Goal: Task Accomplishment & Management: Use online tool/utility

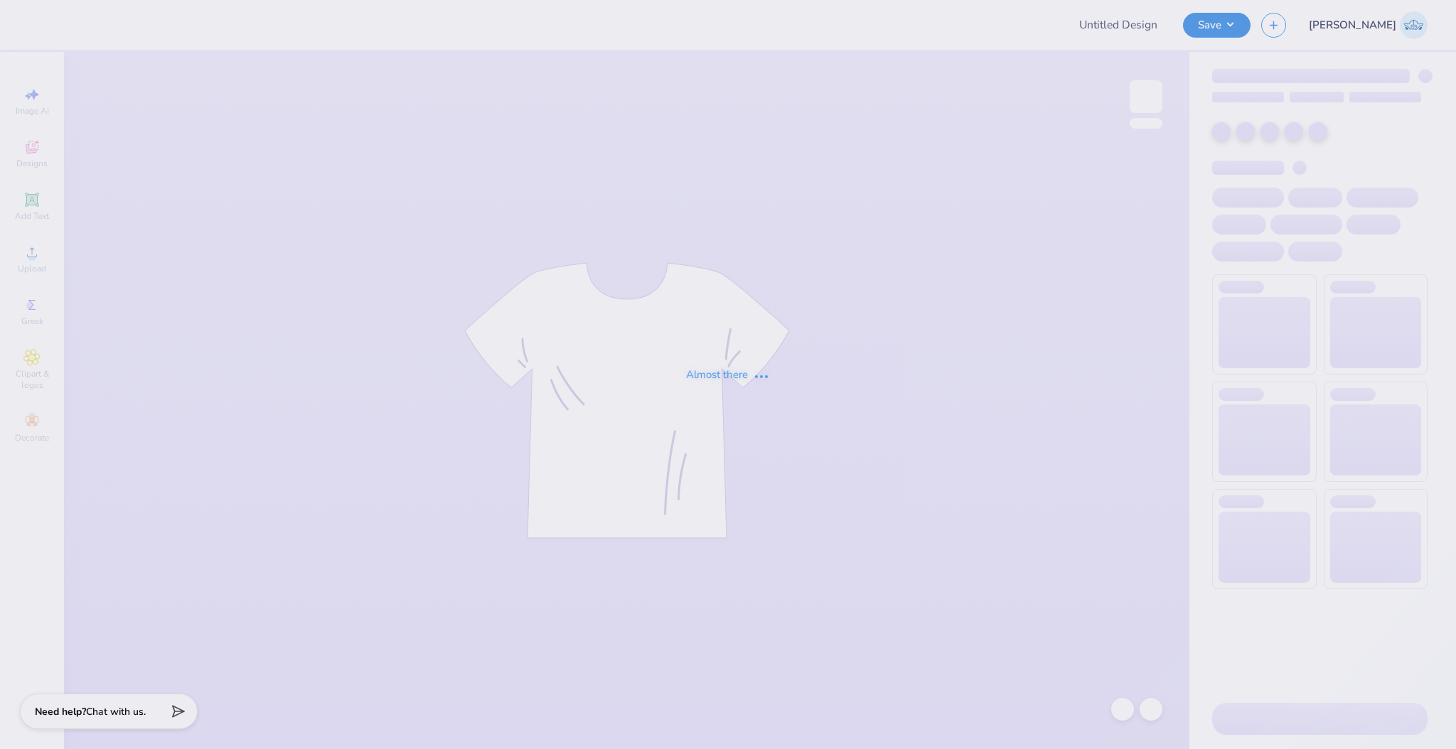
type input "Kappa Sigma GS Parents Weekend Tee"
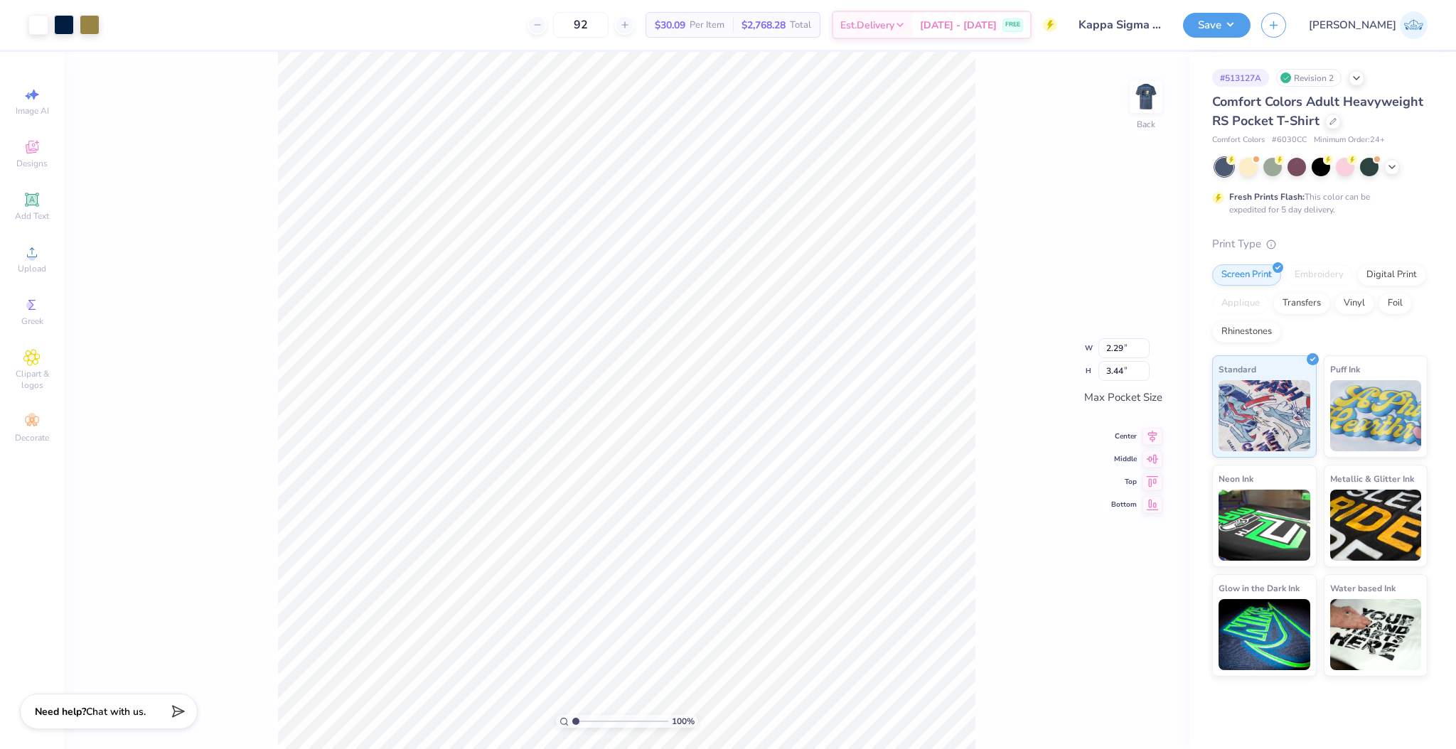
click at [1072, 164] on div "100 % Back W 2.29 2.29 " H 3.44 3.44 " Max Pocket Size Center Middle Top Bottom" at bounding box center [627, 401] width 1126 height 698
click at [1130, 107] on div at bounding box center [1146, 96] width 65 height 65
type input "1"
drag, startPoint x: 577, startPoint y: 720, endPoint x: 545, endPoint y: 749, distance: 43.3
click at [572, 728] on input "range" at bounding box center [620, 721] width 96 height 13
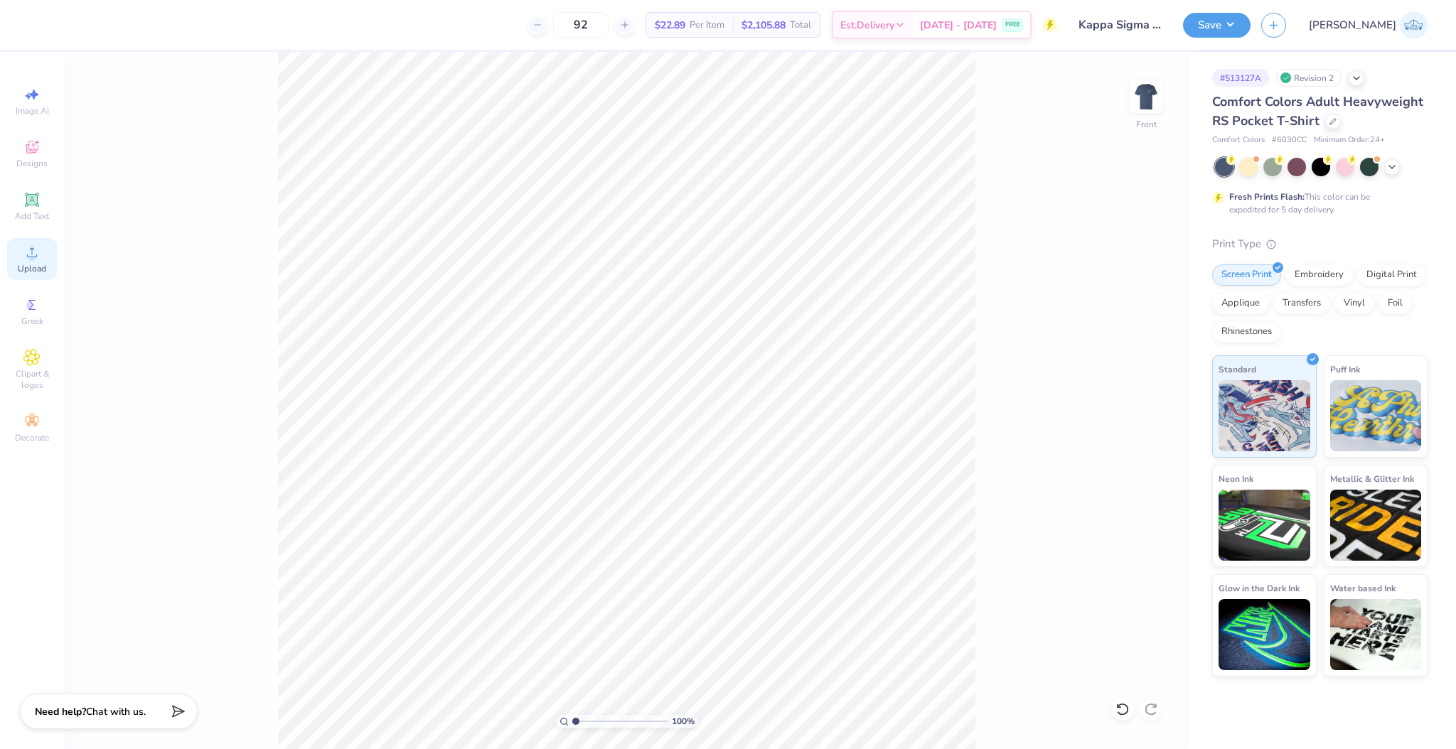
click at [31, 245] on icon at bounding box center [31, 252] width 17 height 17
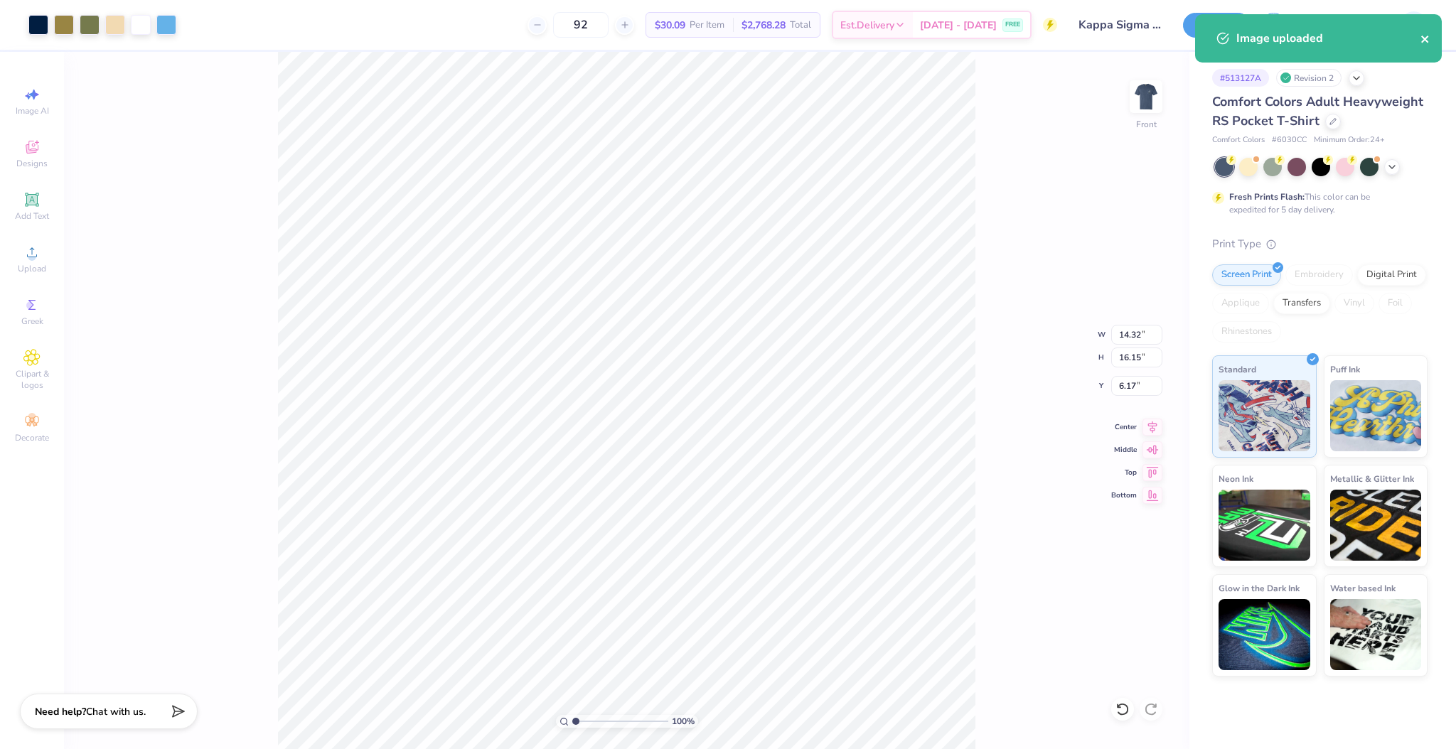
click at [1429, 38] on icon "close" at bounding box center [1426, 38] width 10 height 11
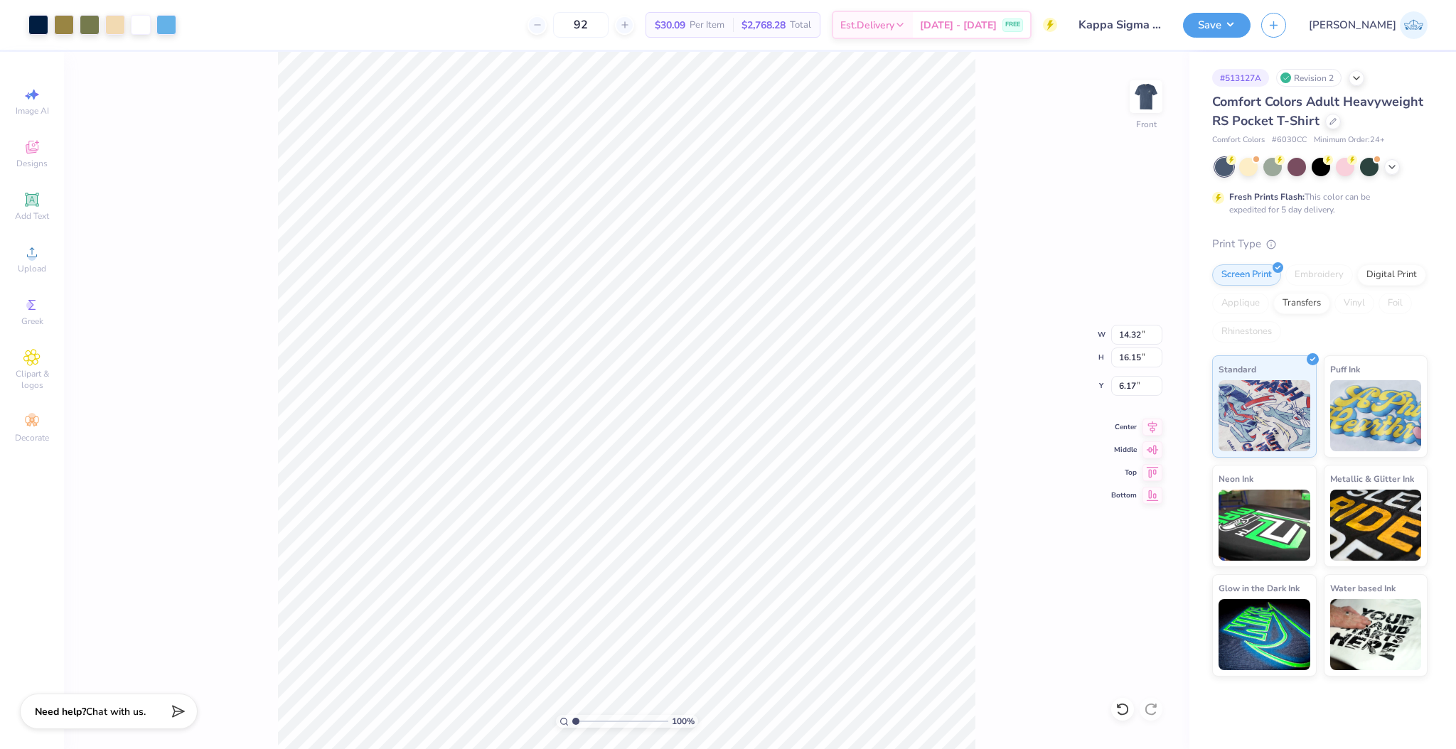
click at [1251, 17] on button "Save" at bounding box center [1217, 25] width 68 height 25
click at [1126, 341] on input "14.32" at bounding box center [1136, 335] width 51 height 20
type input "12.50"
type input "14.09"
click at [1124, 382] on input "7.20" at bounding box center [1136, 386] width 51 height 20
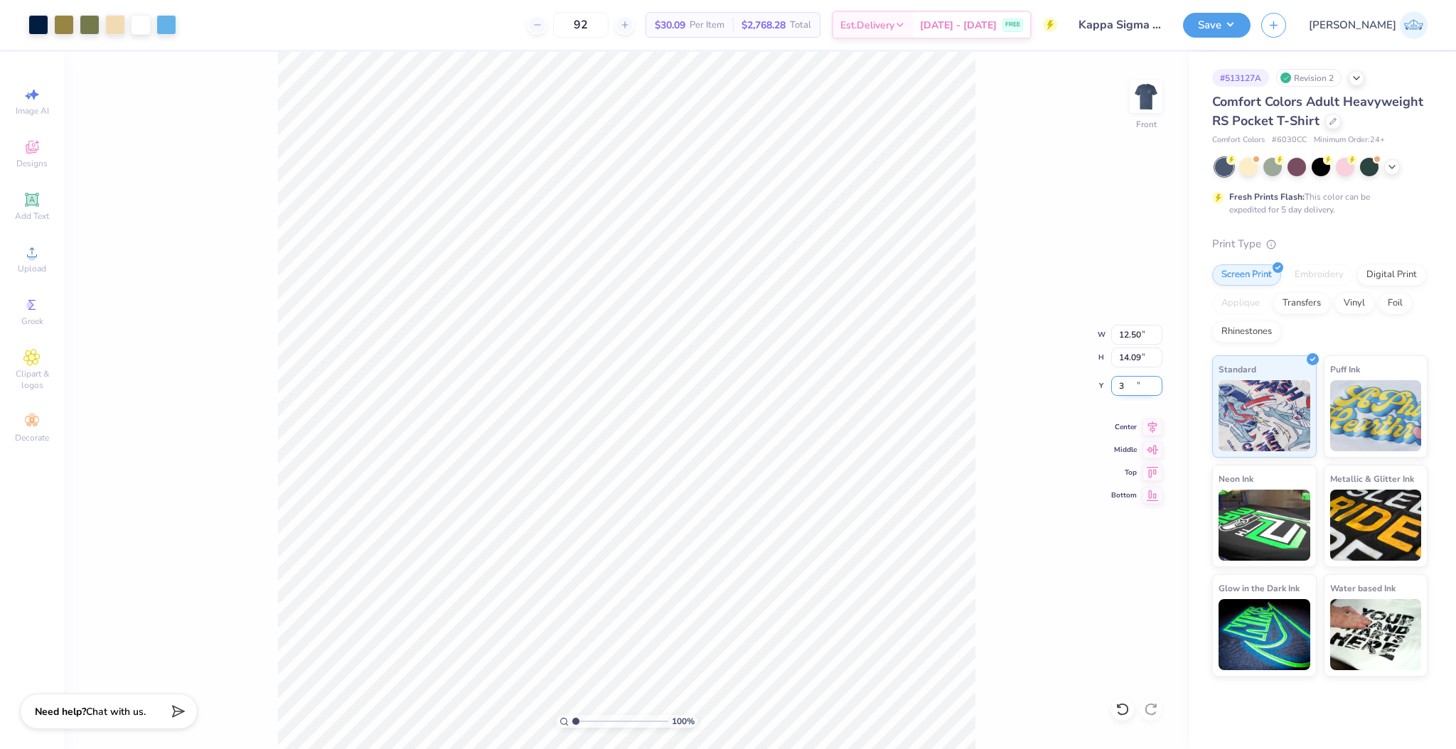
type input "3.00"
click at [1117, 369] on input "3.44" at bounding box center [1124, 371] width 51 height 20
type input "3.5"
type input "2.33"
type input "3.50"
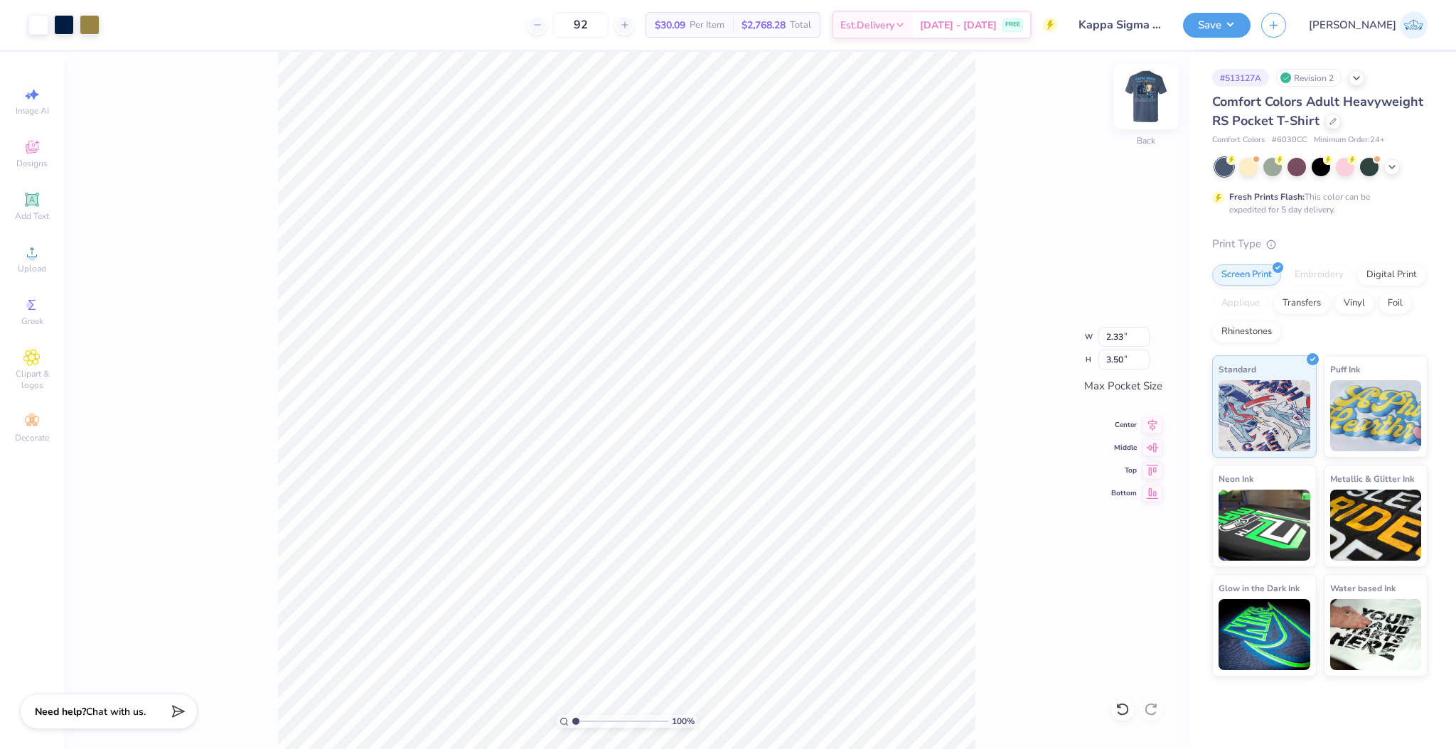
click at [1141, 85] on img at bounding box center [1146, 96] width 57 height 57
click at [48, 257] on div "Upload" at bounding box center [32, 259] width 50 height 42
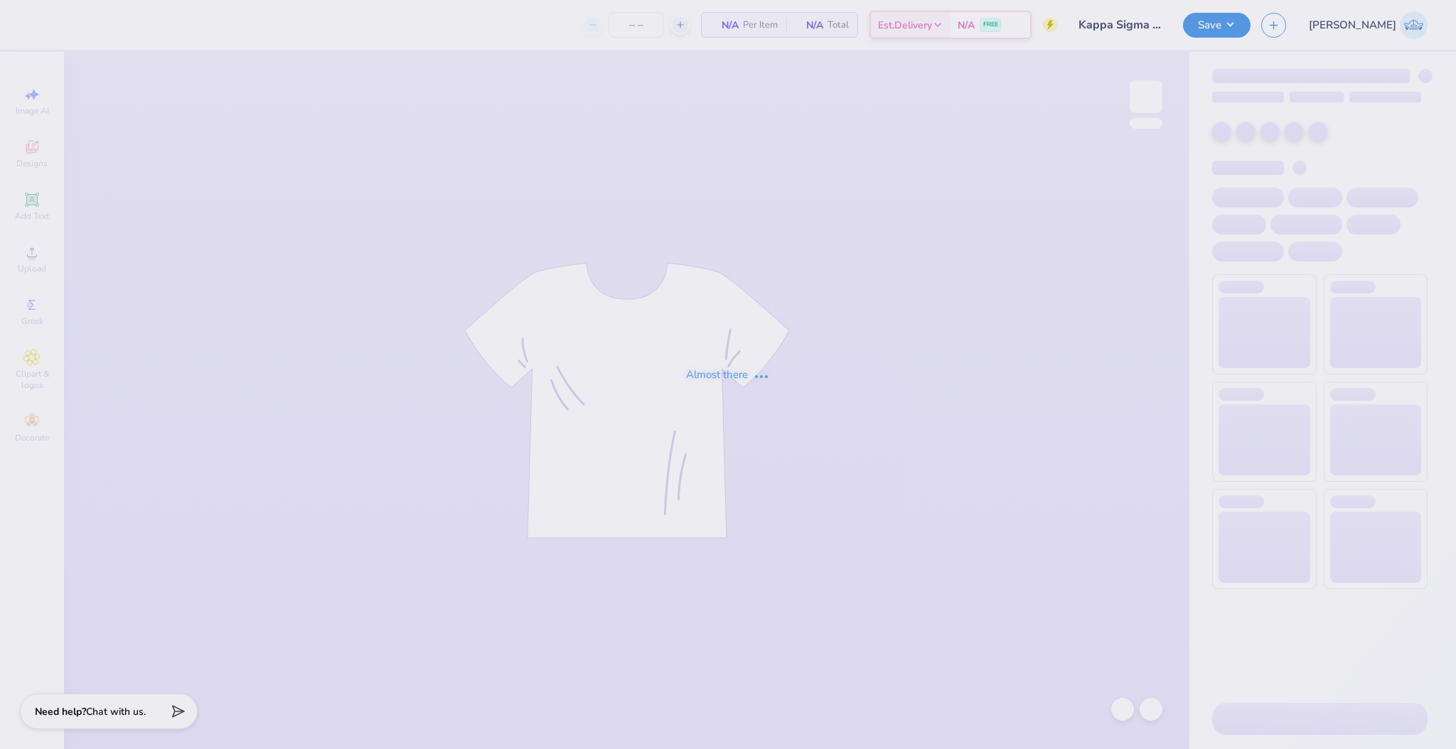
type input "92"
type input "Kappa Sigma GS Parents Weekend Tee"
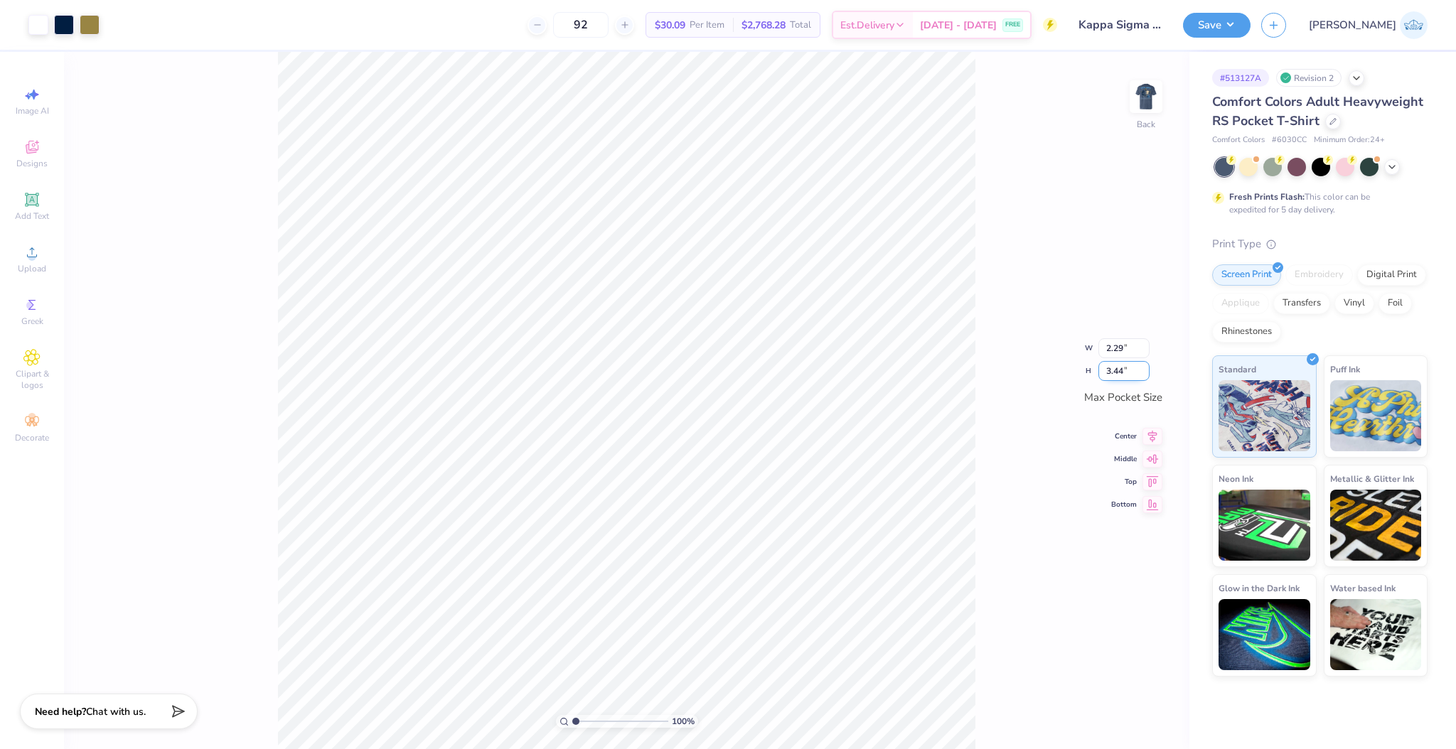
click at [1112, 370] on input "3.44" at bounding box center [1124, 371] width 51 height 20
type input "3.5"
type input "2.33"
type input "3.50"
click at [1152, 424] on icon at bounding box center [1153, 423] width 20 height 17
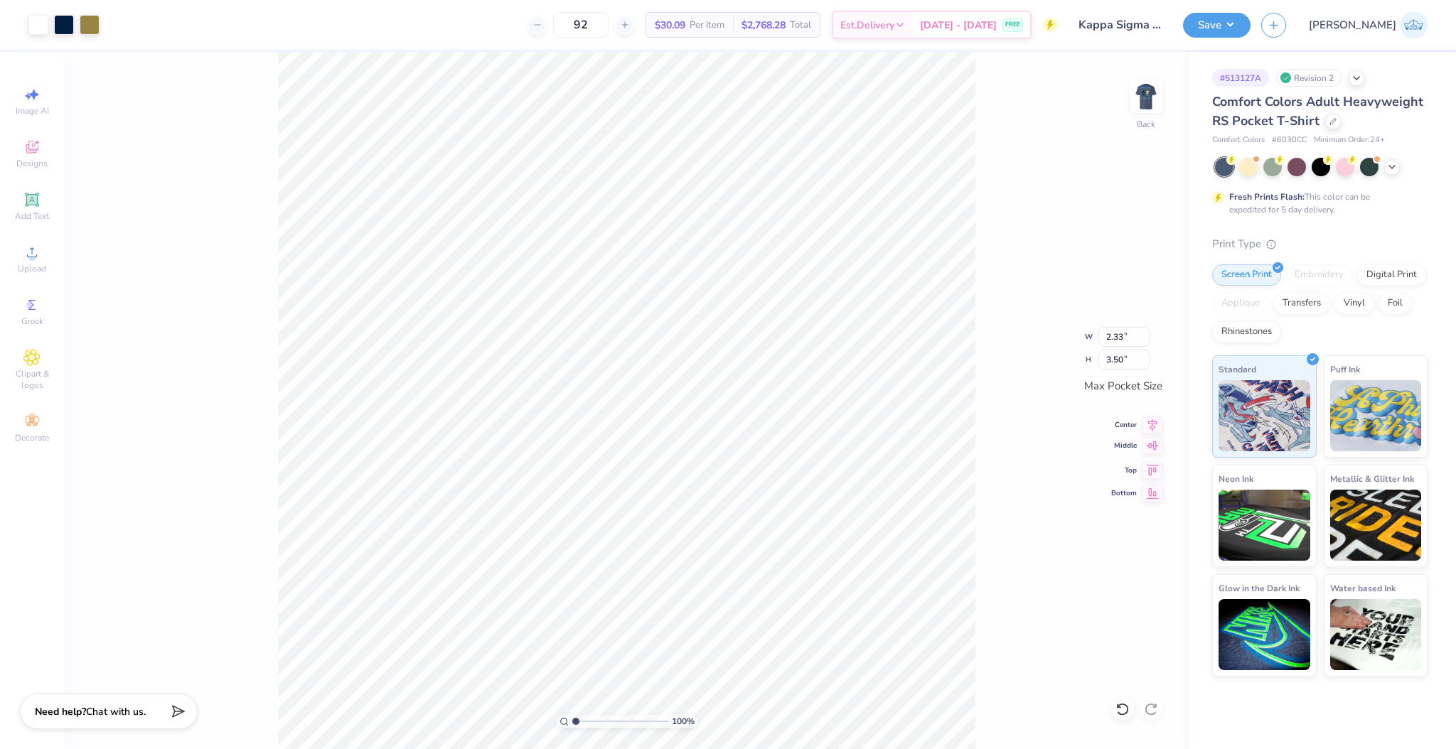
click at [1152, 449] on icon at bounding box center [1153, 445] width 20 height 17
click at [1132, 90] on img at bounding box center [1146, 96] width 57 height 57
click at [50, 254] on div "Upload" at bounding box center [32, 259] width 50 height 42
click at [1121, 338] on input "14.32" at bounding box center [1136, 335] width 51 height 20
type input "12.50"
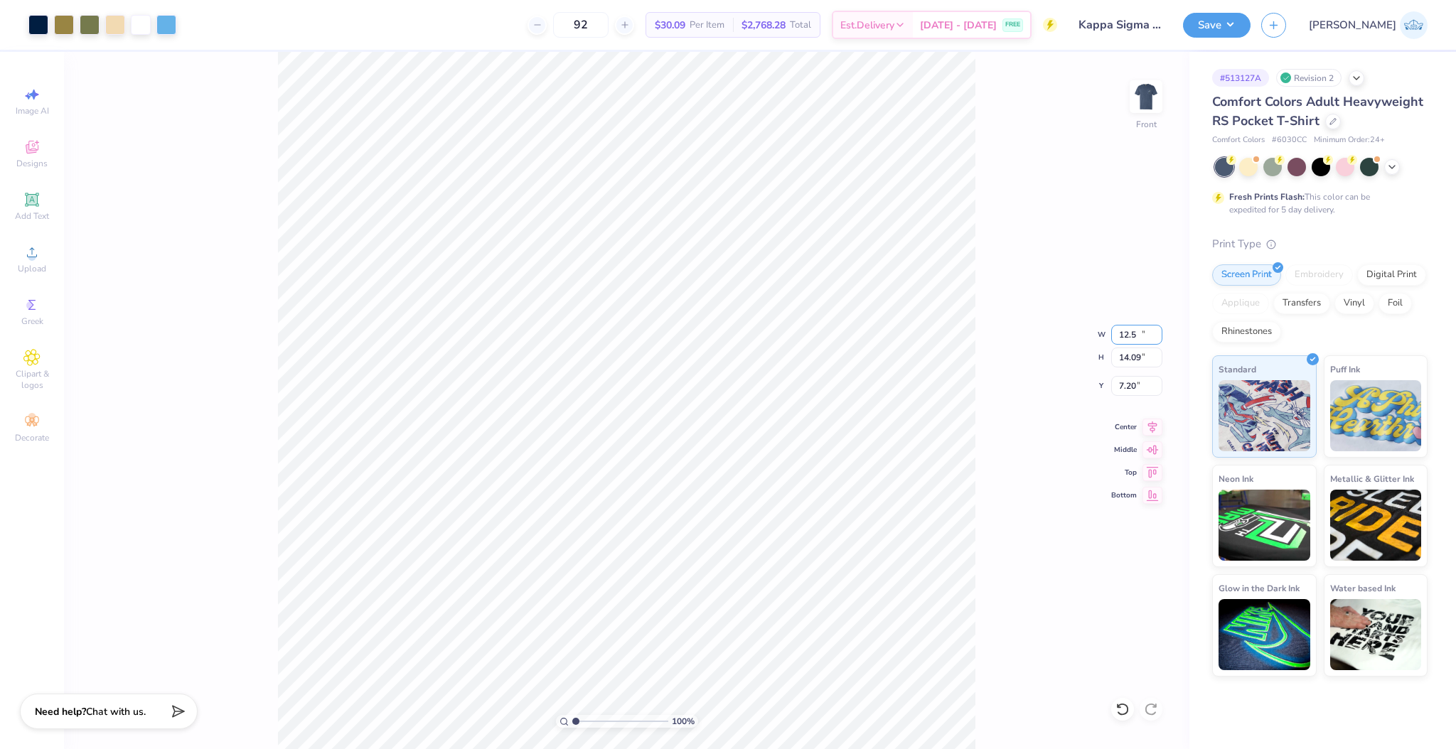
type input "14.09"
click at [1135, 377] on input "7.20" at bounding box center [1136, 386] width 51 height 20
type input "3.00"
click at [1251, 31] on button "Save" at bounding box center [1217, 23] width 68 height 25
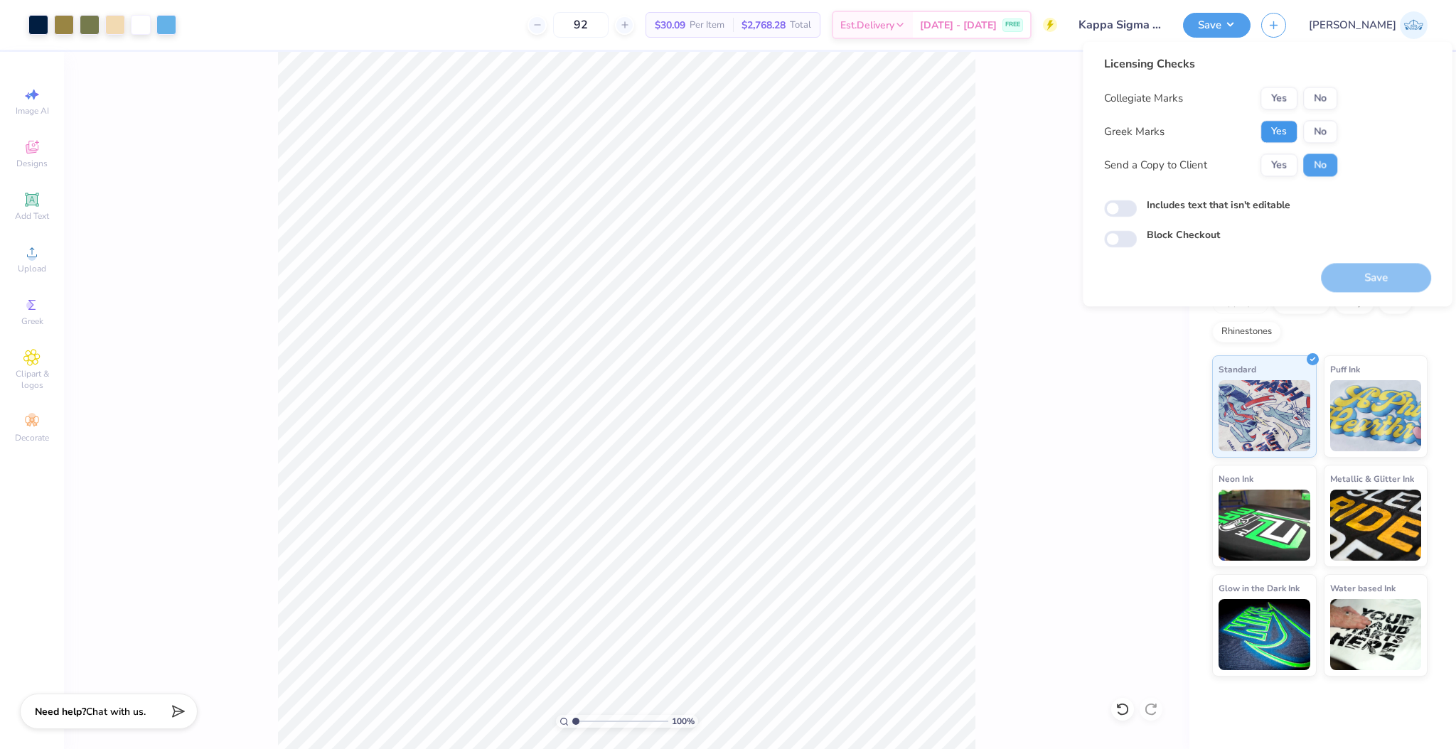
click at [1280, 127] on button "Yes" at bounding box center [1279, 131] width 37 height 23
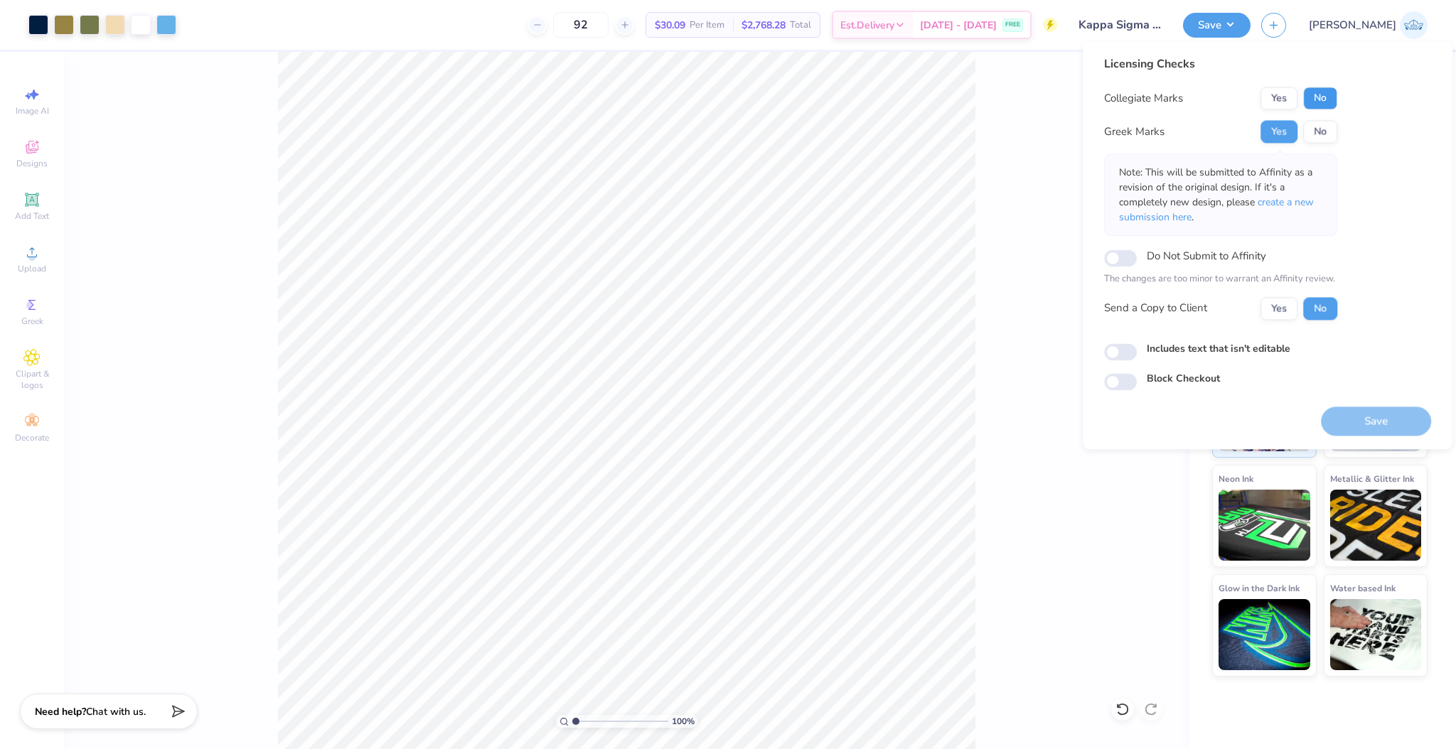
click at [1313, 100] on button "No" at bounding box center [1320, 98] width 34 height 23
click at [1266, 310] on button "Yes" at bounding box center [1279, 308] width 37 height 23
click at [1116, 354] on input "Includes text that isn't editable" at bounding box center [1120, 351] width 33 height 17
checkbox input "true"
click at [1345, 415] on button "Save" at bounding box center [1376, 421] width 110 height 29
